Goal: Task Accomplishment & Management: Manage account settings

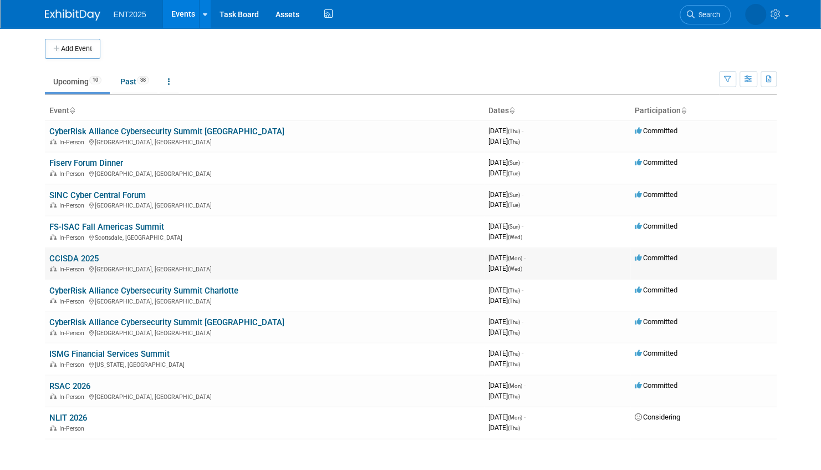
click at [94, 256] on link "CCISDA 2025" at bounding box center [73, 258] width 49 height 10
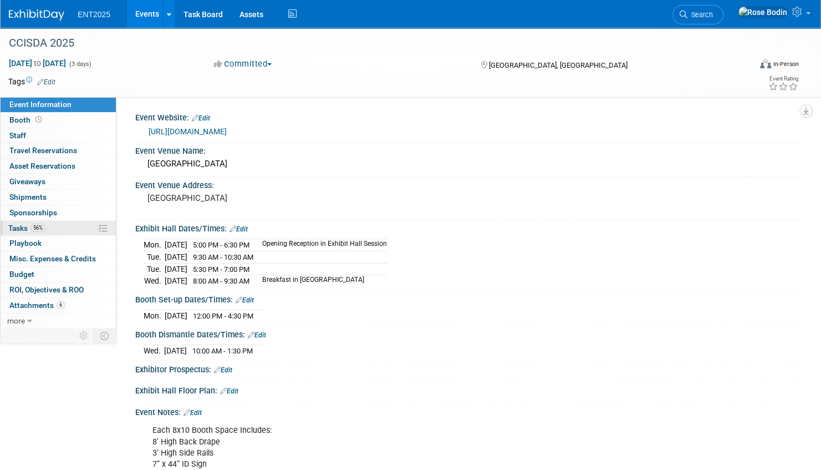
click at [88, 227] on link "56% Tasks 56%" at bounding box center [58, 228] width 115 height 15
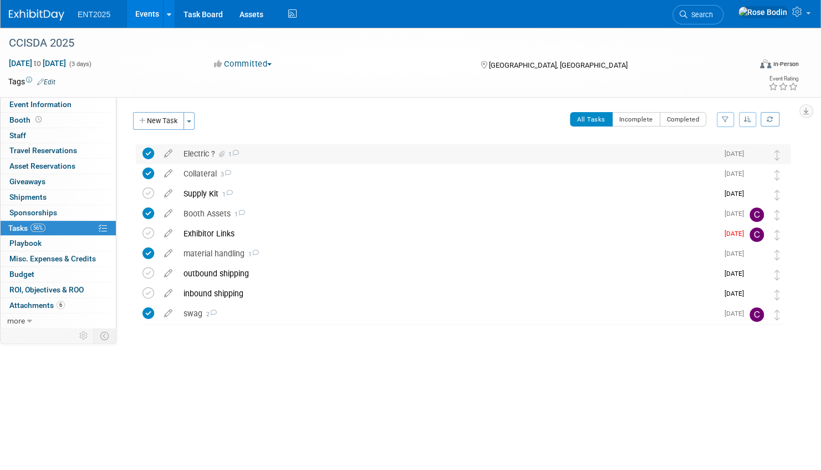
click at [297, 151] on div "Electric ? 1" at bounding box center [448, 153] width 540 height 19
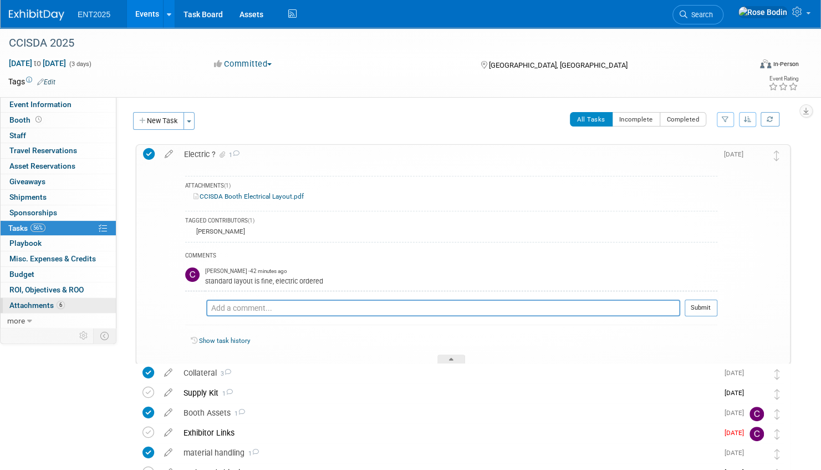
click at [77, 303] on link "6 Attachments 6" at bounding box center [58, 305] width 115 height 15
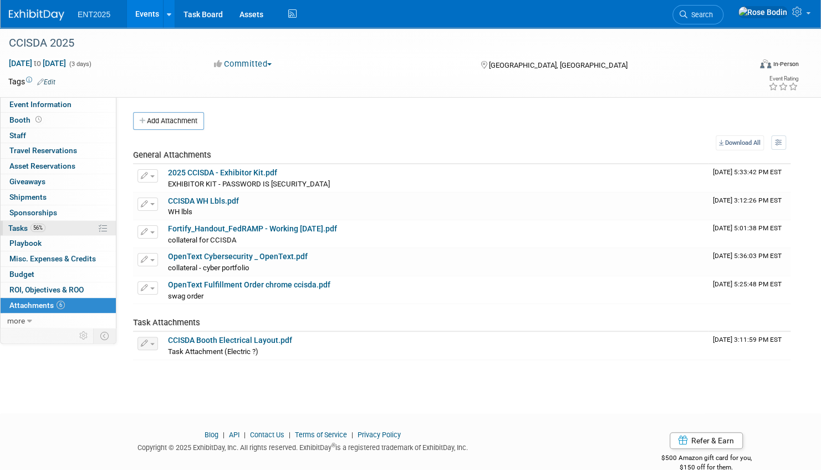
click at [80, 226] on link "56% Tasks 56%" at bounding box center [58, 228] width 115 height 15
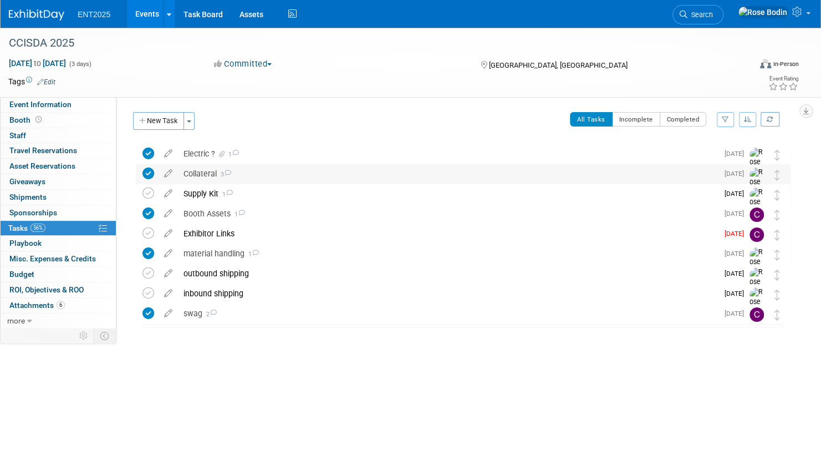
click at [273, 173] on div "Collateral 3" at bounding box center [448, 173] width 540 height 19
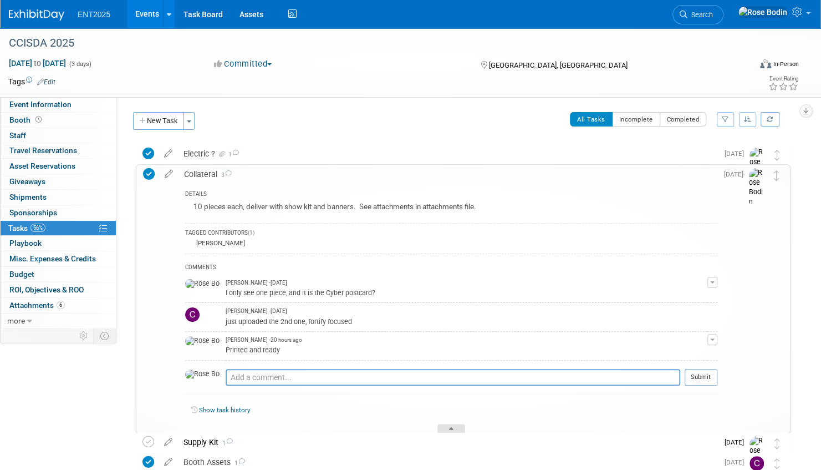
click at [450, 427] on icon at bounding box center [451, 430] width 4 height 7
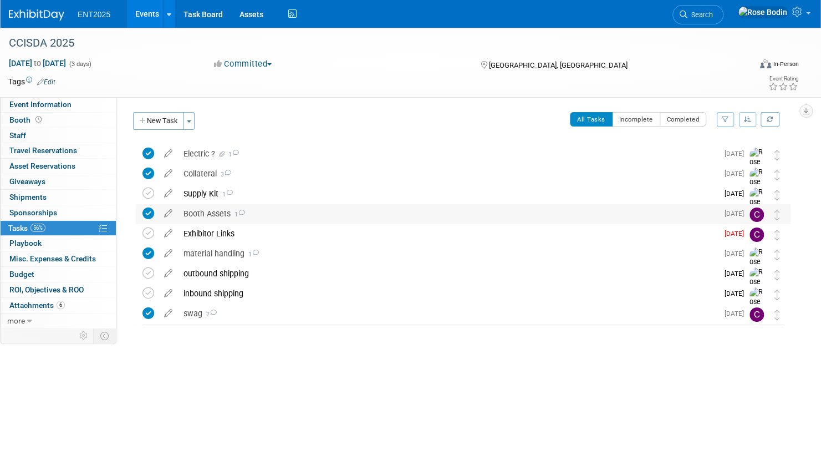
click at [321, 210] on div "Booth Assets 1" at bounding box center [448, 213] width 540 height 19
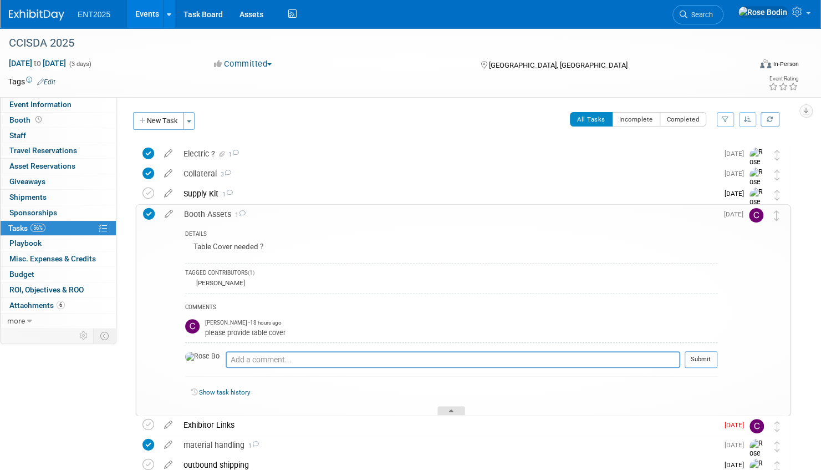
click at [454, 409] on div at bounding box center [452, 410] width 28 height 9
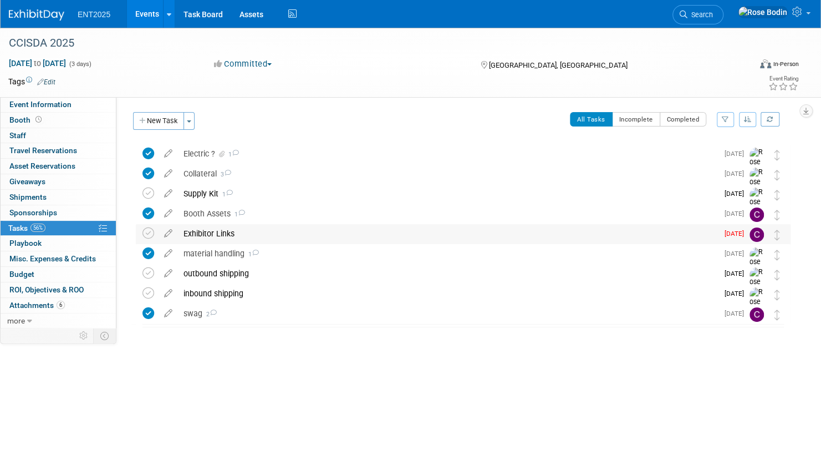
click at [313, 233] on div "Exhibitor Links" at bounding box center [448, 233] width 540 height 19
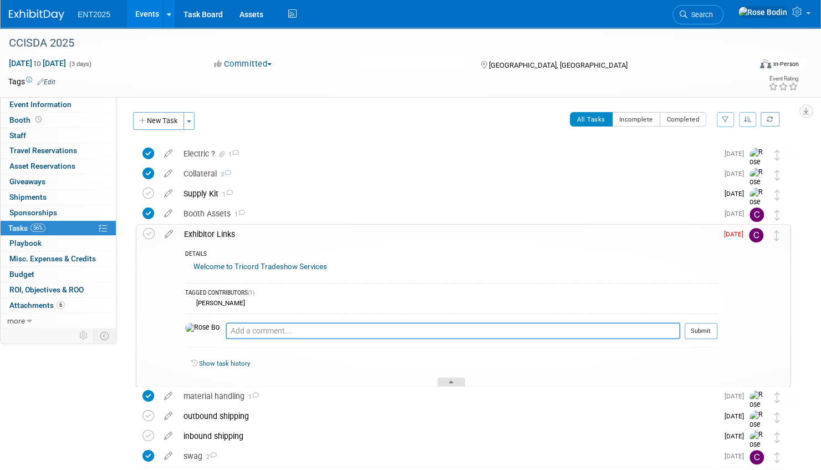
click at [449, 380] on icon at bounding box center [451, 383] width 4 height 7
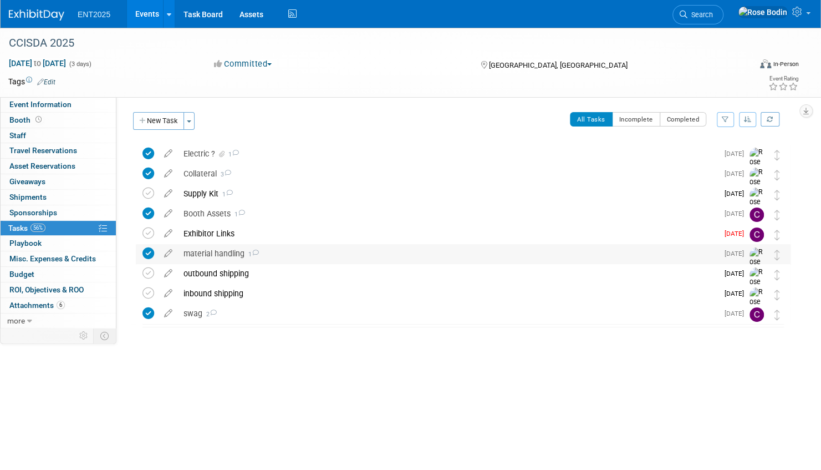
click at [328, 255] on div "material handling 1" at bounding box center [448, 253] width 540 height 19
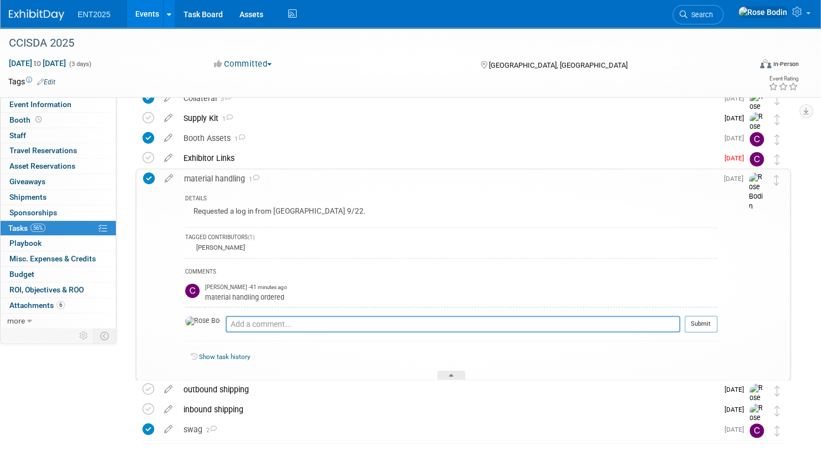
scroll to position [111, 0]
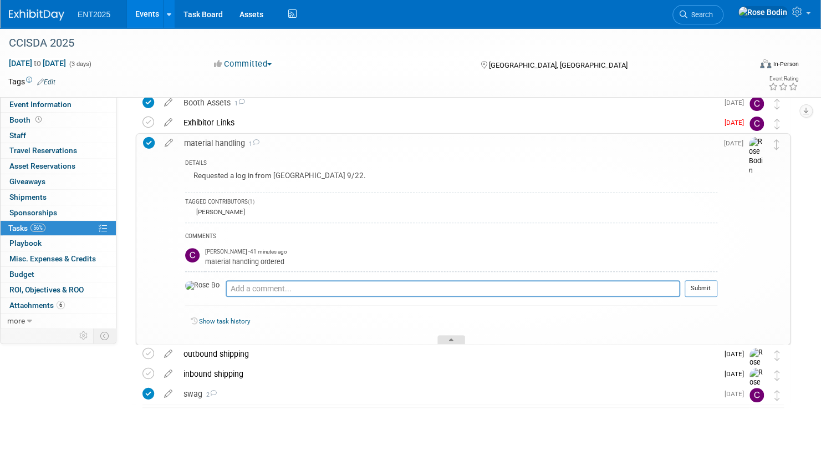
click at [448, 337] on div at bounding box center [452, 339] width 28 height 9
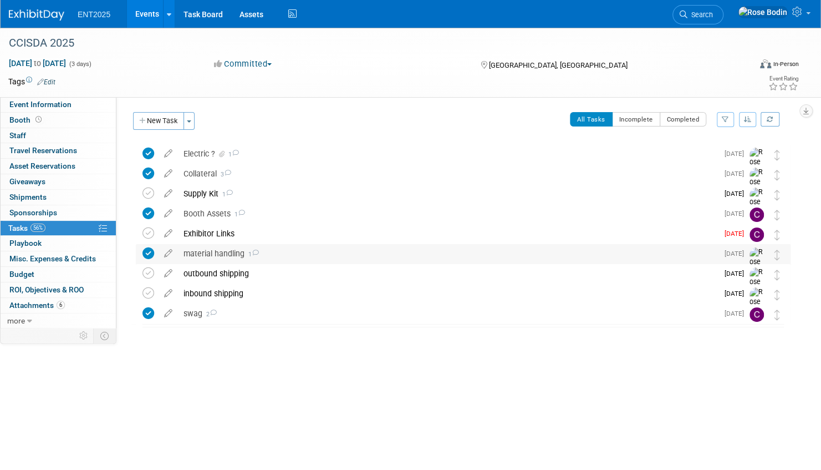
scroll to position [0, 0]
click at [81, 304] on link "6 Attachments 6" at bounding box center [58, 305] width 115 height 15
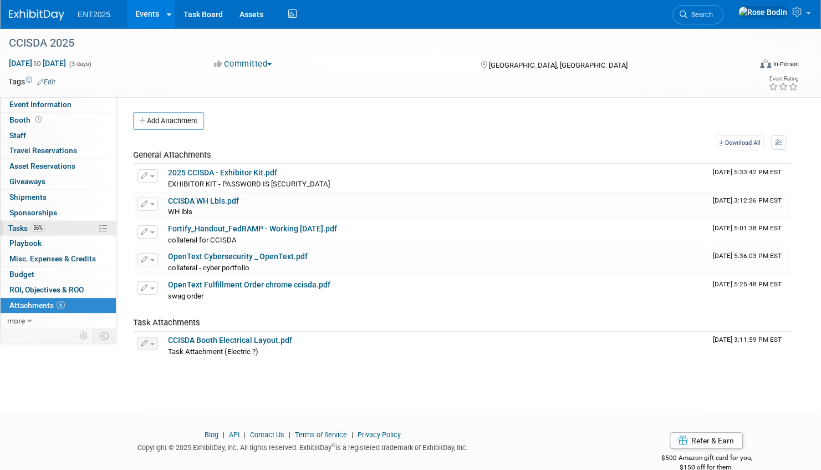
click at [71, 226] on link "56% Tasks 56%" at bounding box center [58, 228] width 115 height 15
